Goal: Information Seeking & Learning: Learn about a topic

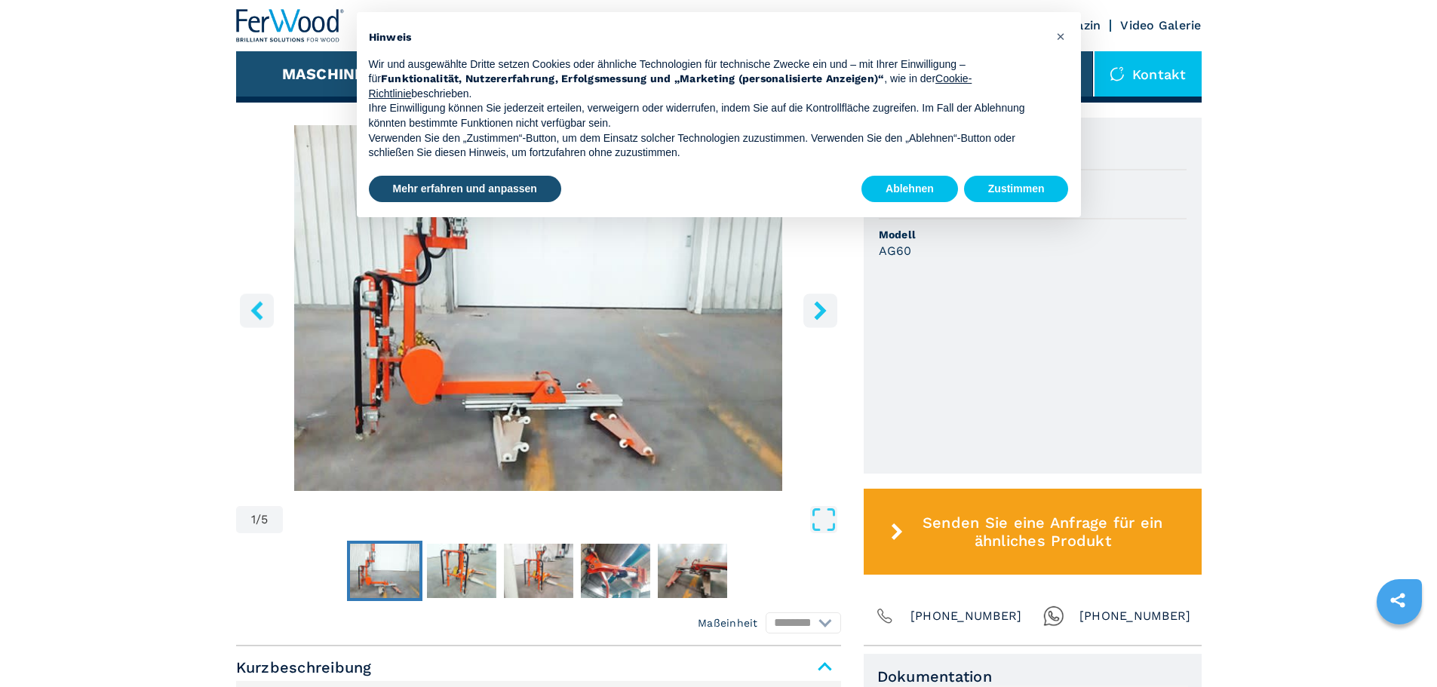
scroll to position [302, 0]
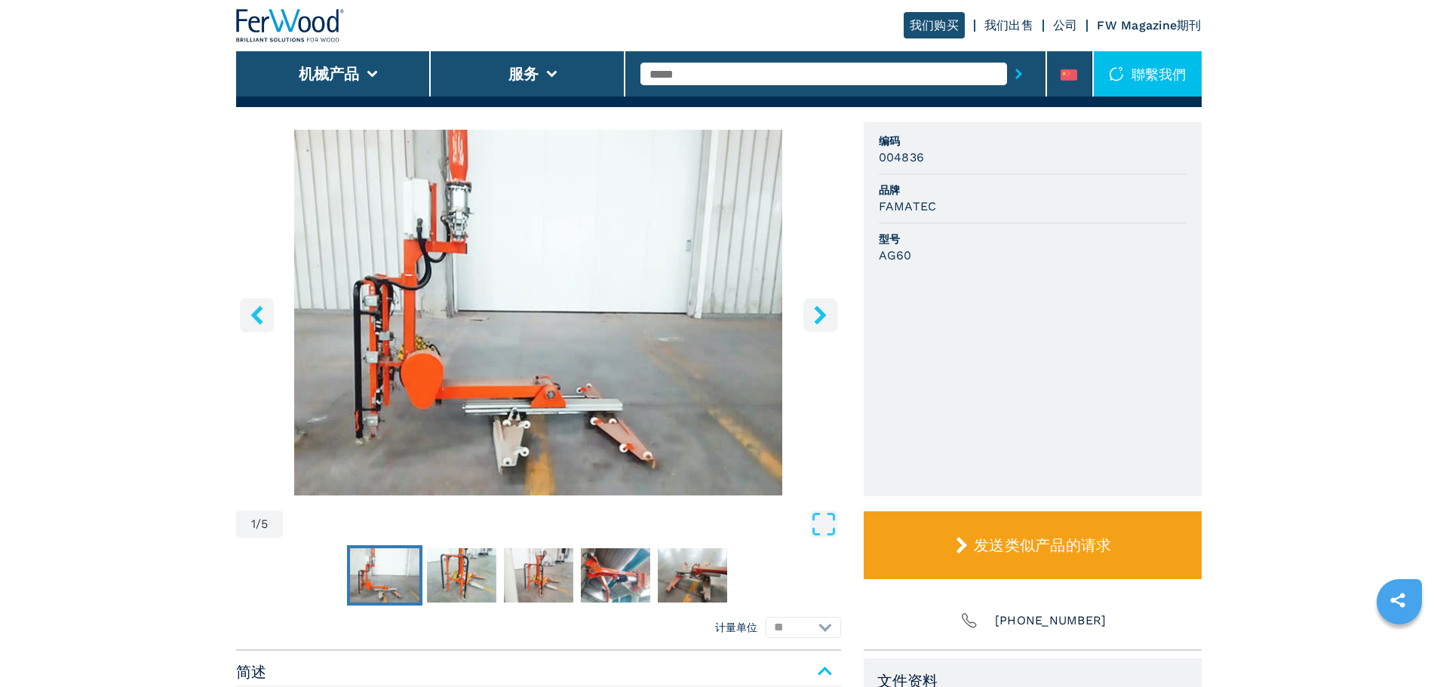
scroll to position [453, 0]
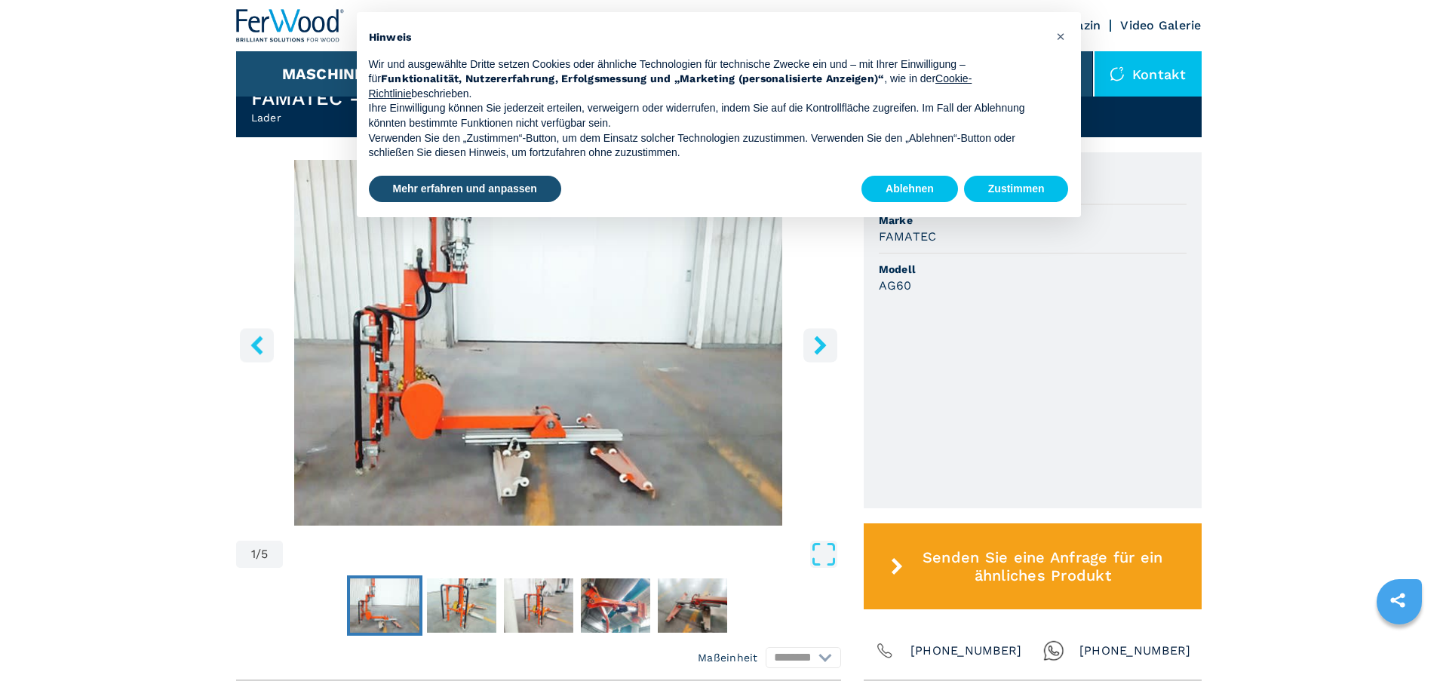
scroll to position [453, 0]
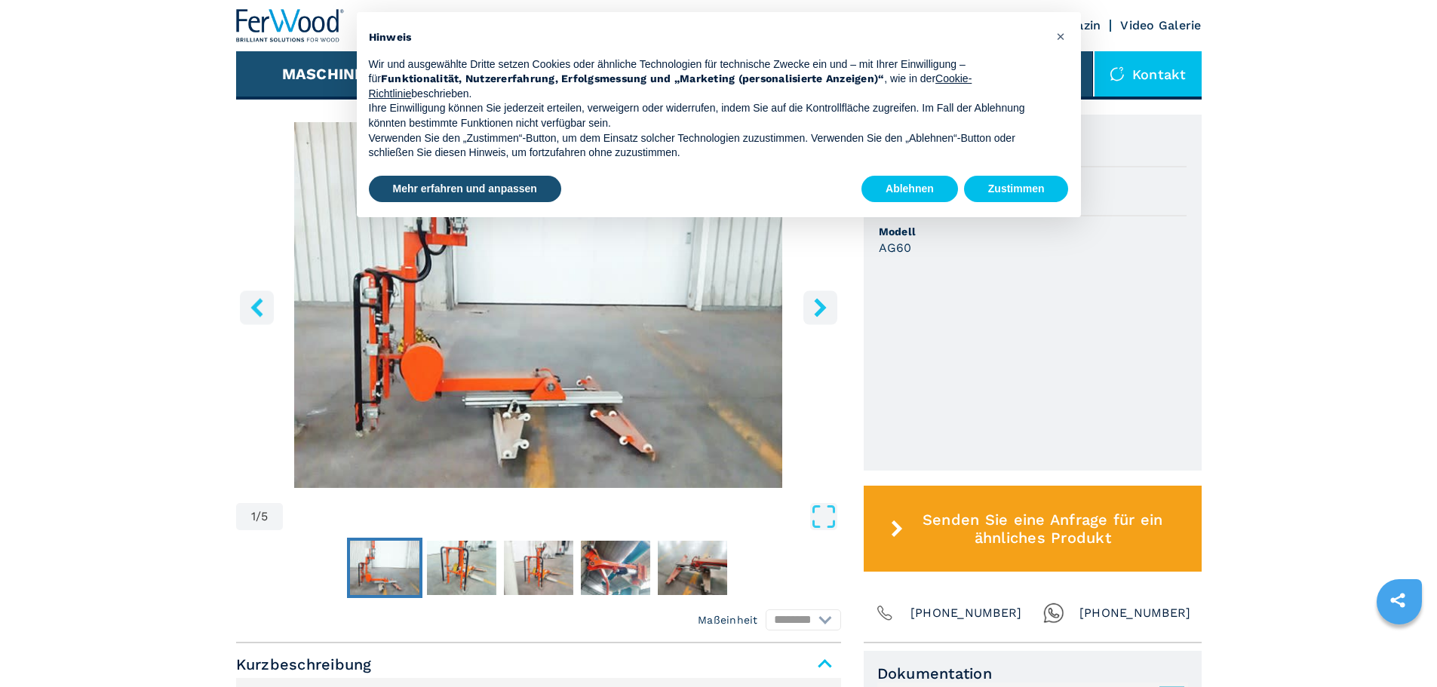
click at [444, 376] on img "Go to Slide 1" at bounding box center [538, 305] width 605 height 366
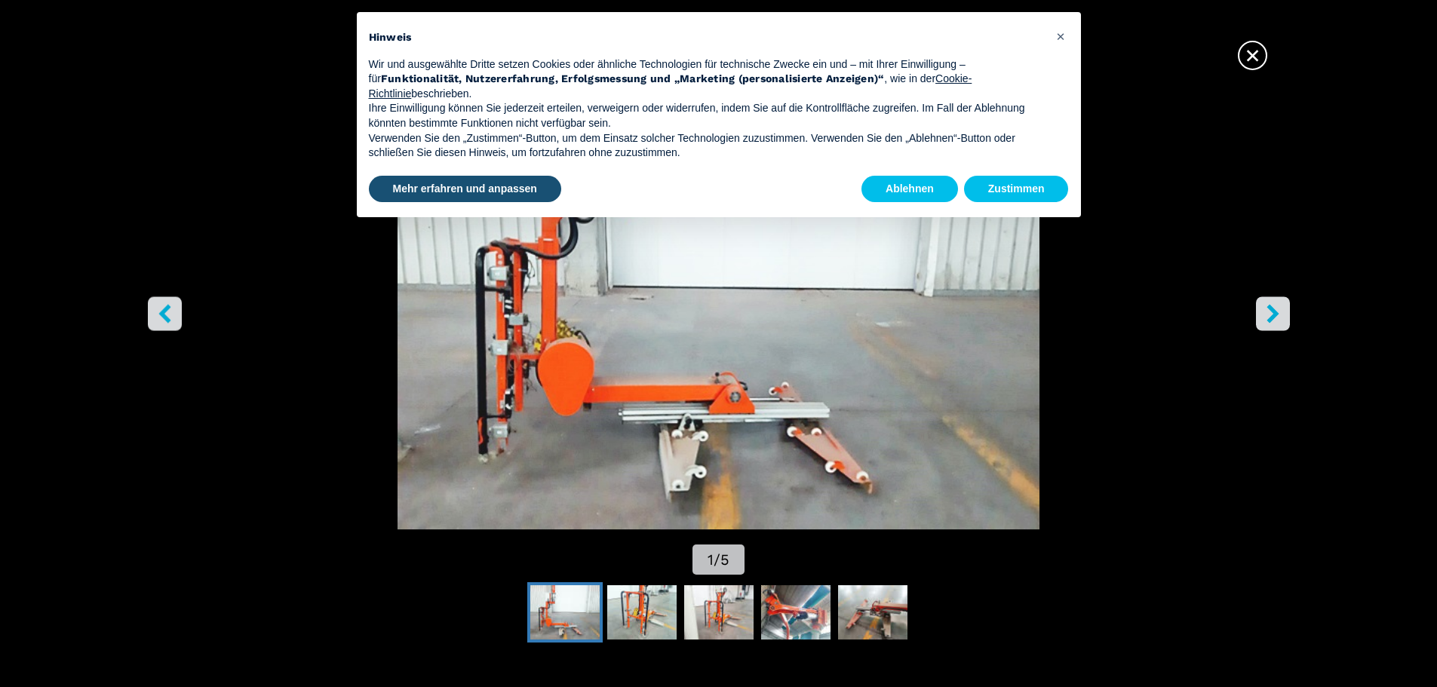
click at [1249, 48] on span "×" at bounding box center [1253, 52] width 26 height 26
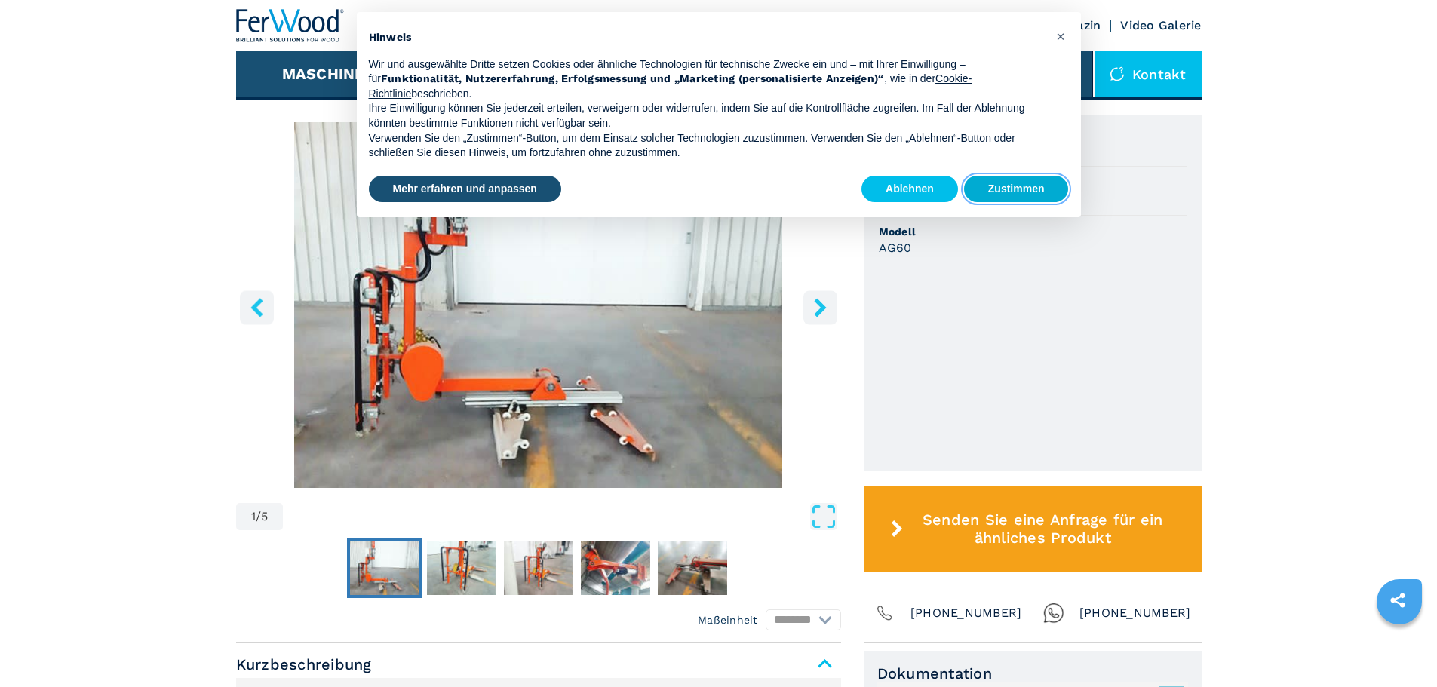
click at [978, 182] on button "Zustimmen" at bounding box center [1016, 189] width 105 height 27
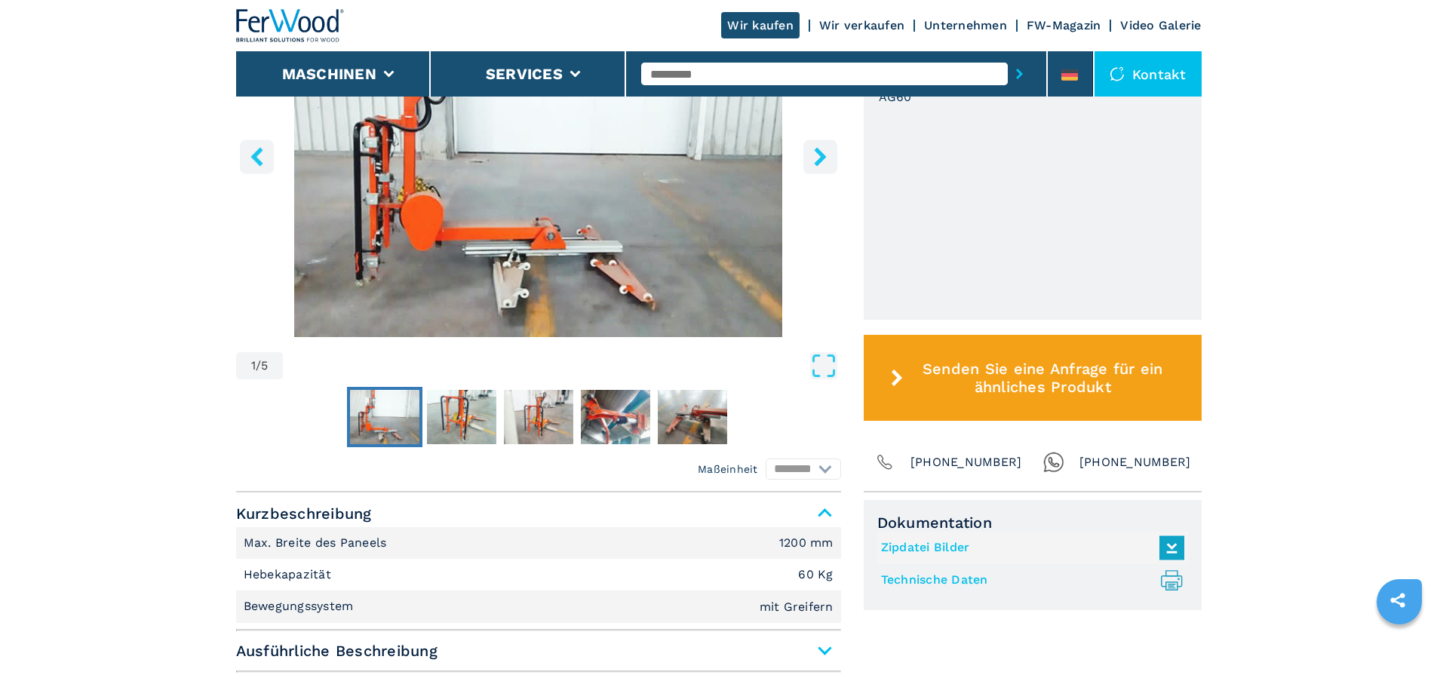
scroll to position [830, 0]
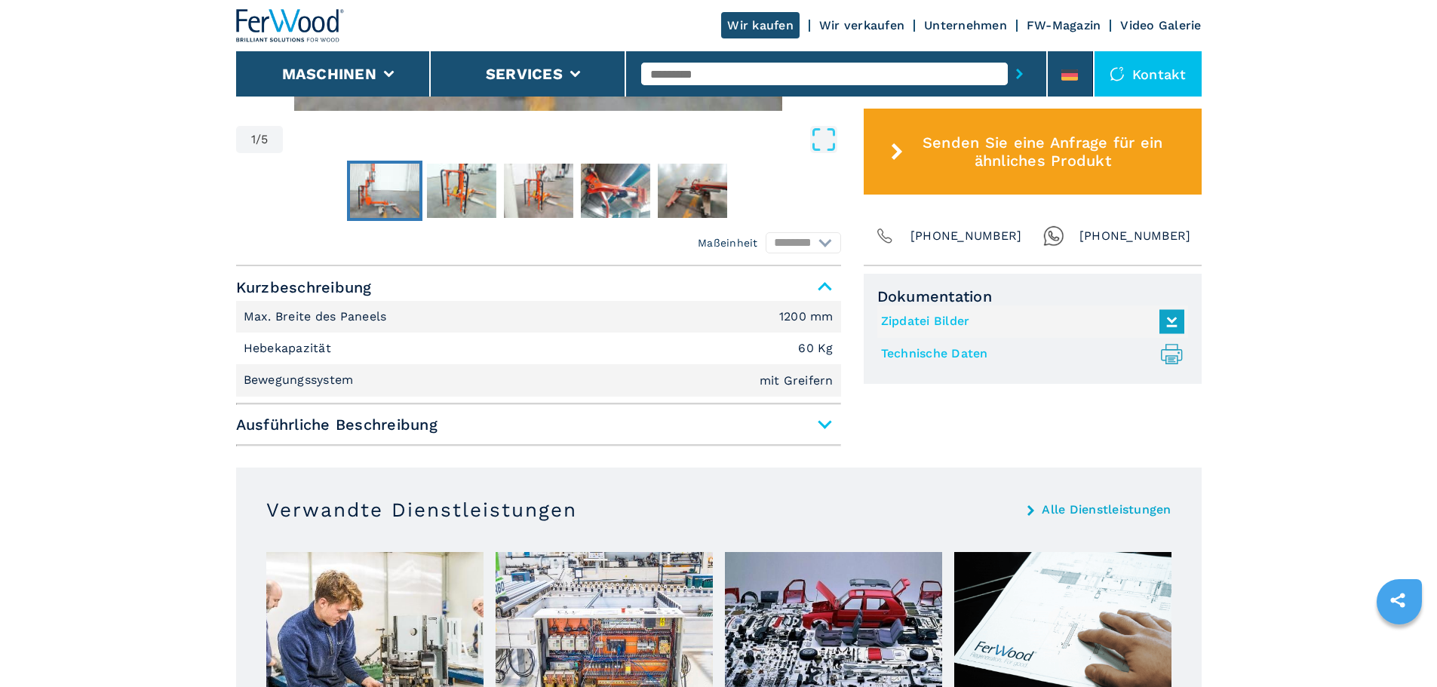
click at [822, 422] on span "Ausführliche Beschreibung" at bounding box center [538, 424] width 605 height 27
